Goal: Download file/media

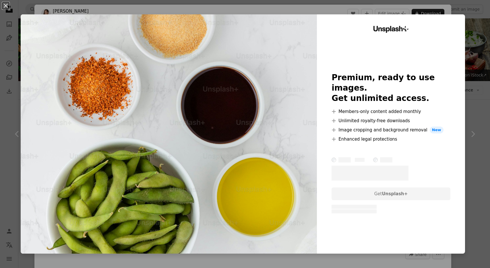
scroll to position [2918, 0]
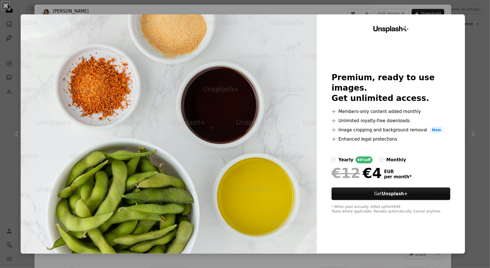
click at [6, 5] on button "An X shape" at bounding box center [5, 5] width 7 height 7
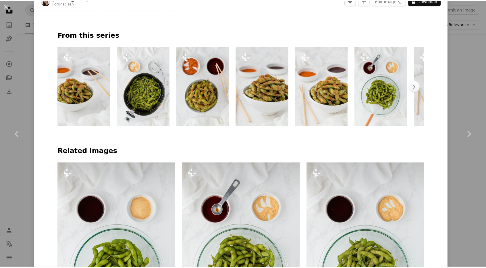
scroll to position [536, 0]
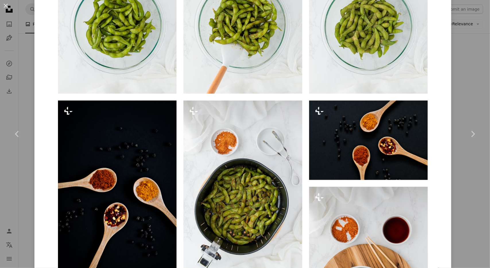
click at [20, 71] on div "An X shape Chevron left Chevron right [PERSON_NAME] For Unsplash+ A heart A plu…" at bounding box center [245, 134] width 490 height 268
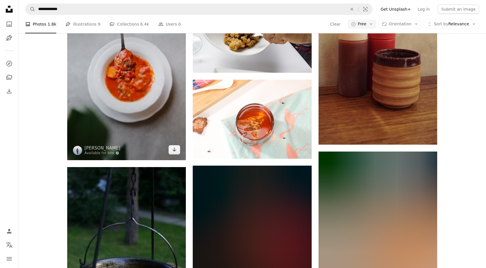
scroll to position [7896, 0]
